Goal: Navigation & Orientation: Find specific page/section

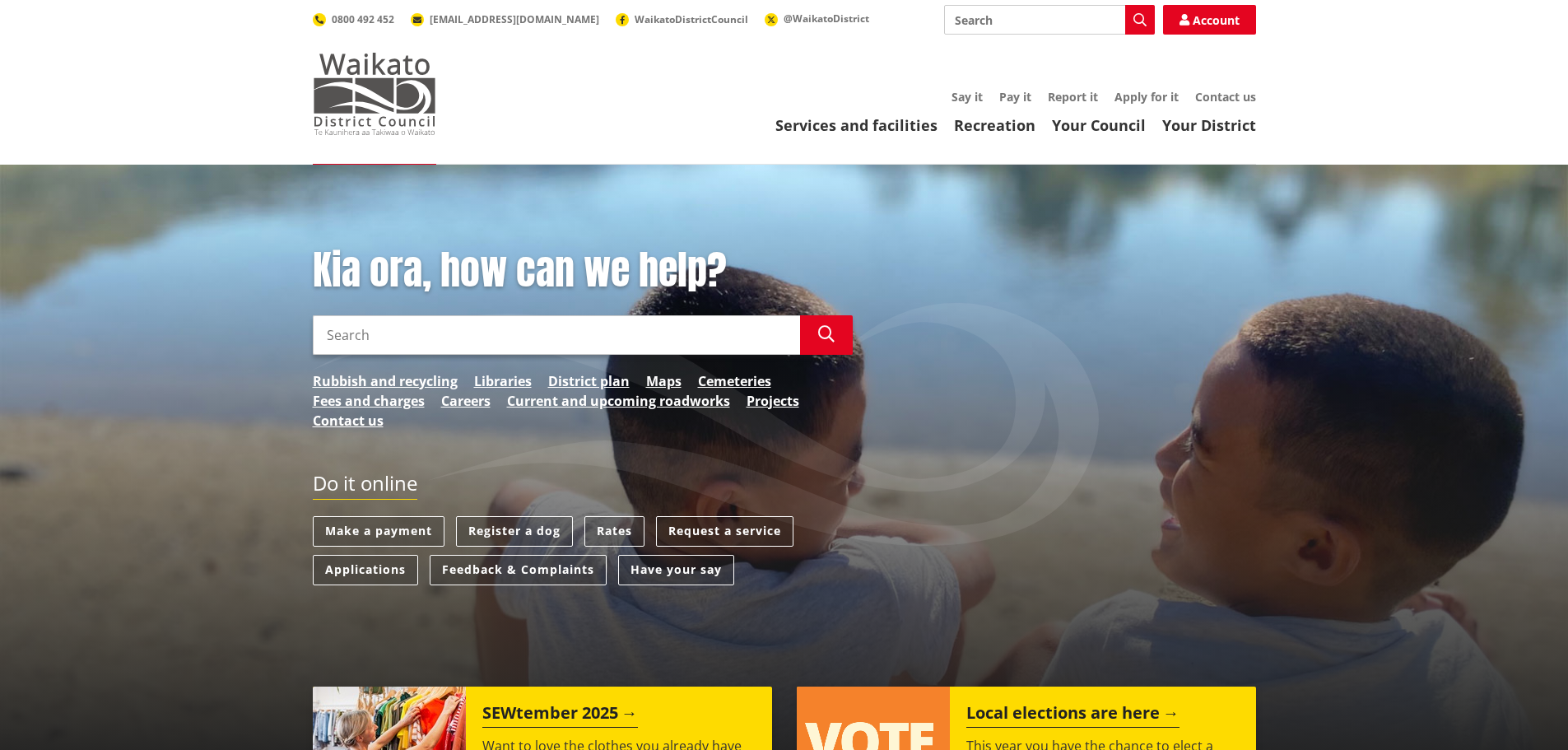
click at [400, 61] on img at bounding box center [374, 93] width 124 height 82
click at [405, 370] on div "Kia ora, how can we help? Search Search Rubbish and recycling Libraries Distric…" at bounding box center [583, 347] width 565 height 200
click at [405, 376] on link "Rubbish and recycling" at bounding box center [385, 382] width 145 height 20
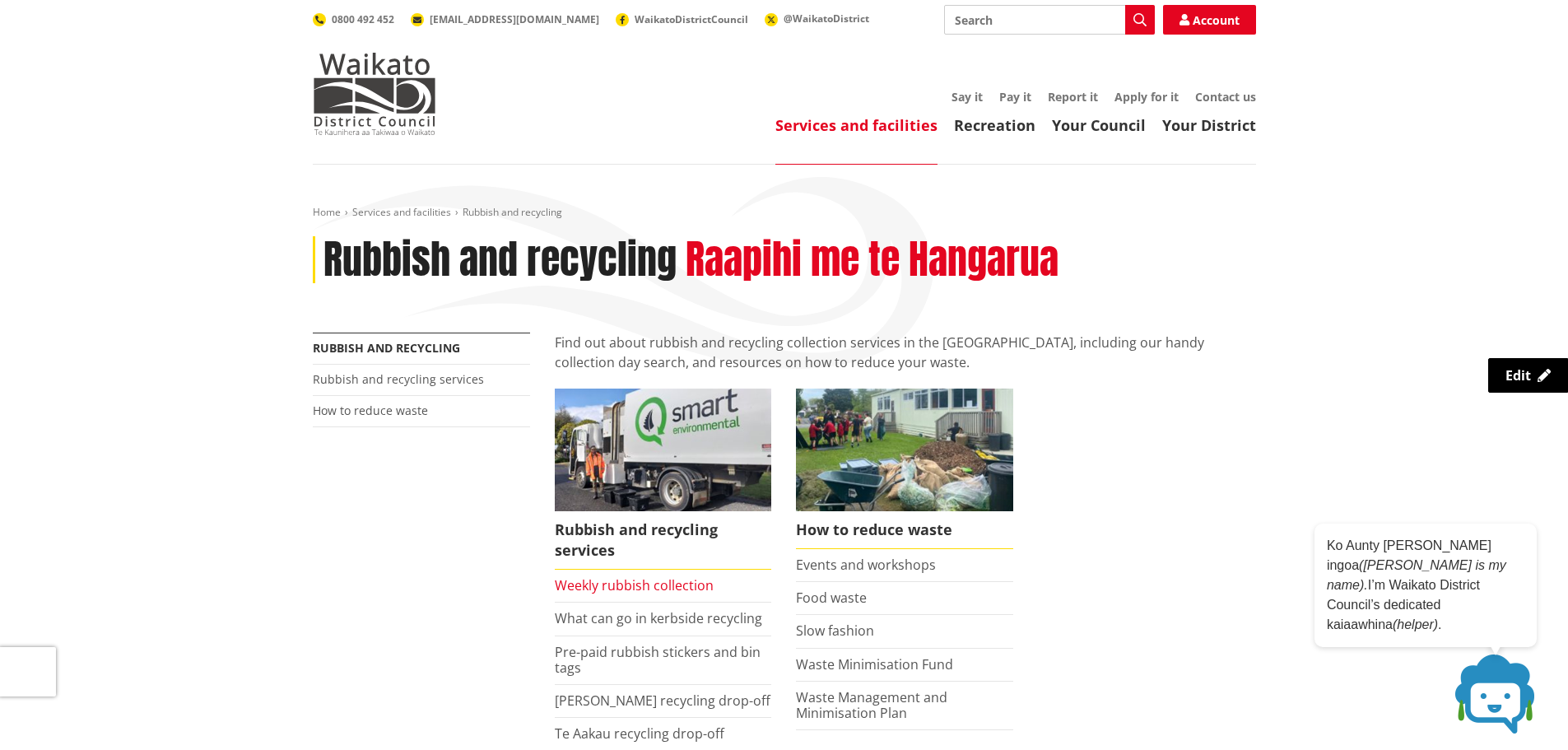
click at [604, 582] on link "Weekly rubbish collection" at bounding box center [634, 585] width 159 height 18
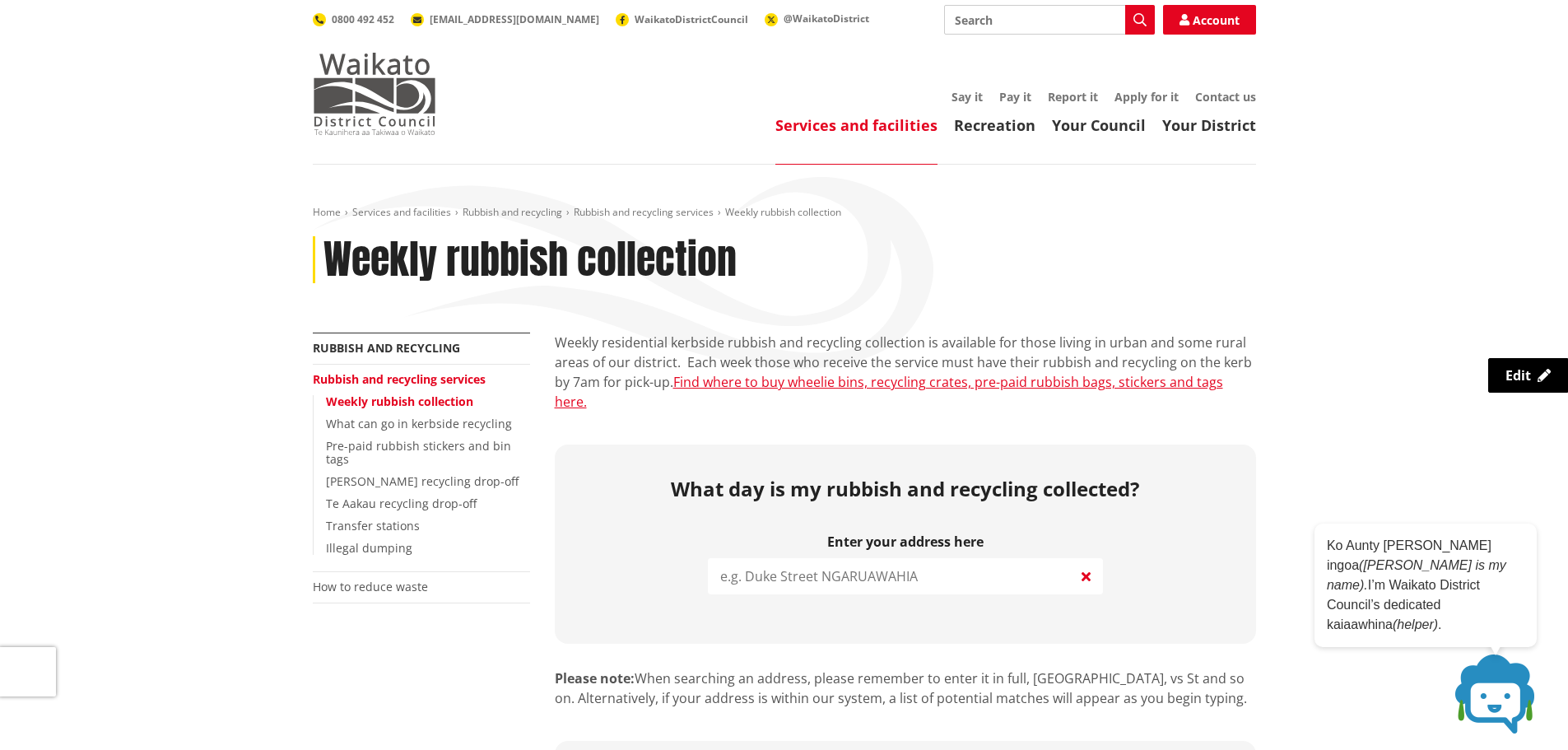
click at [381, 63] on img at bounding box center [374, 93] width 124 height 82
